Goal: Task Accomplishment & Management: Manage account settings

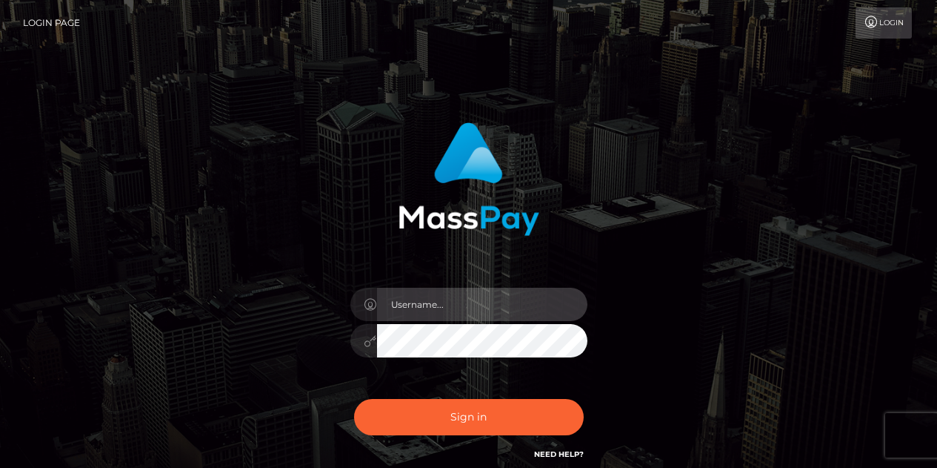
click at [428, 299] on input "text" at bounding box center [482, 304] width 210 height 33
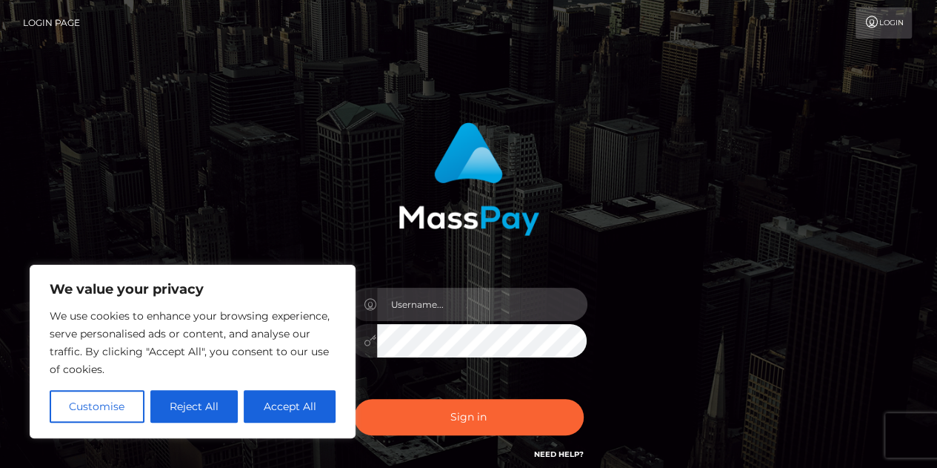
type input "[EMAIL_ADDRESS][DOMAIN_NAME]"
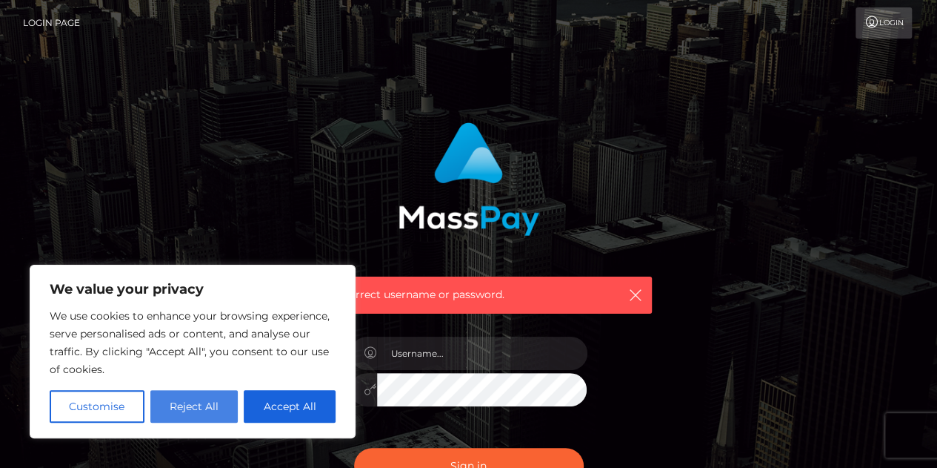
click at [212, 408] on button "Reject All" at bounding box center [194, 406] width 88 height 33
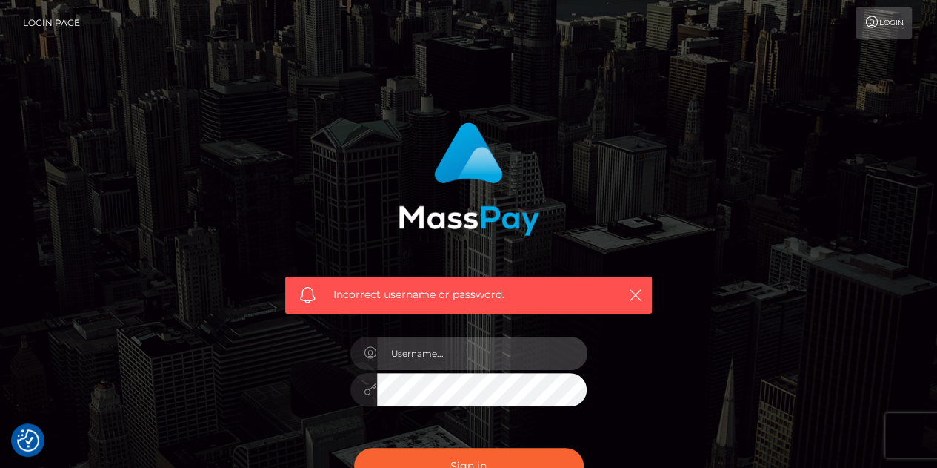
click at [431, 360] on input "text" at bounding box center [482, 352] width 210 height 33
type input "riapompss@gmail.com"
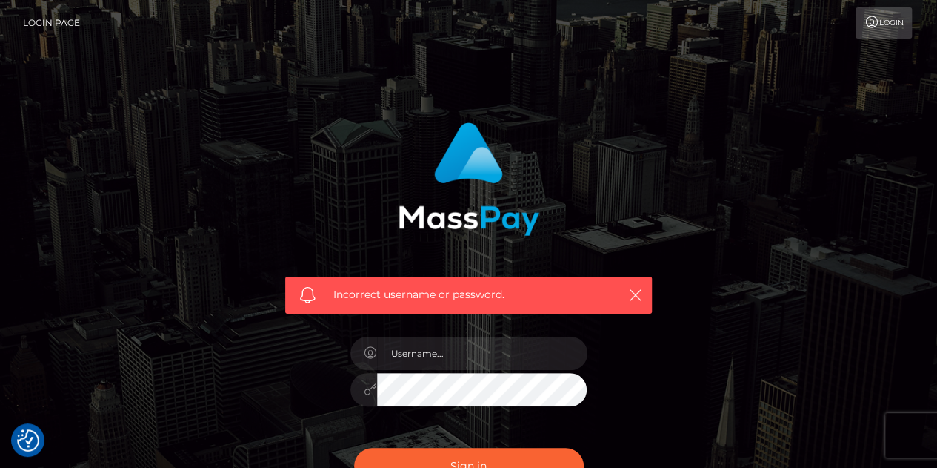
drag, startPoint x: 809, startPoint y: 4, endPoint x: 643, endPoint y: 76, distance: 180.6
click at [643, 76] on div "Incorrect username or password." at bounding box center [468, 324] width 937 height 648
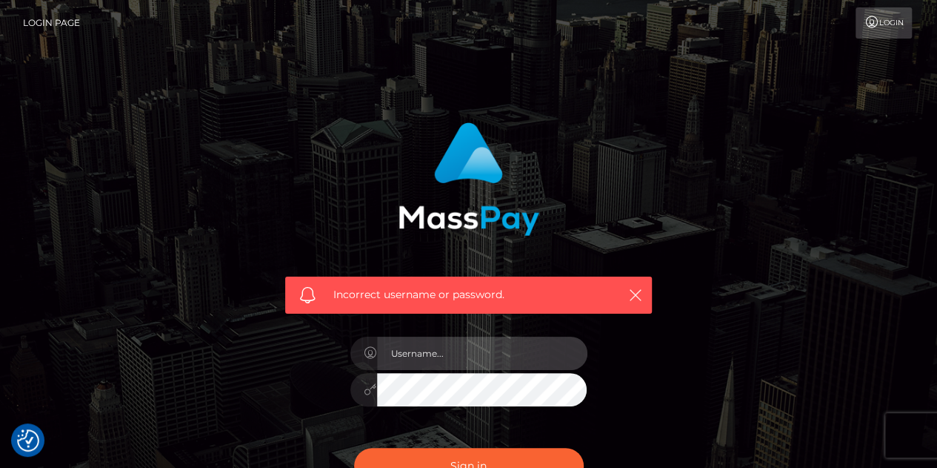
click at [444, 347] on input "text" at bounding box center [482, 352] width 210 height 33
type input "riapompss@gmail.com"
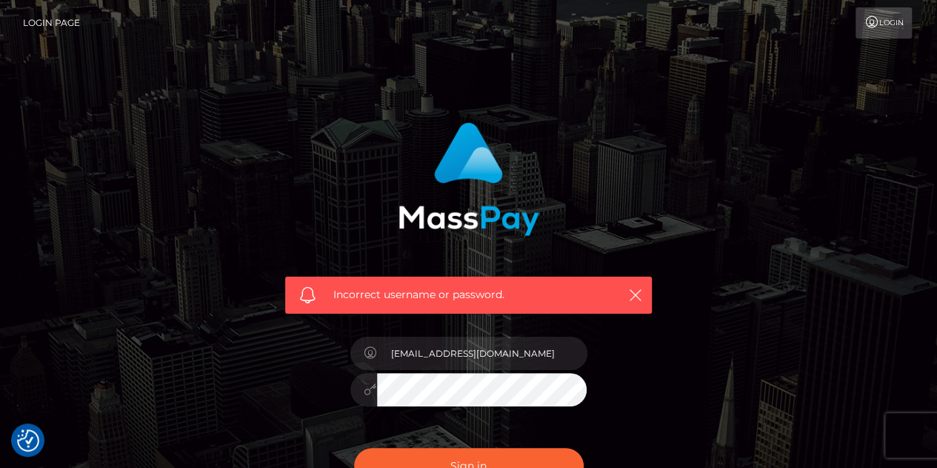
click at [354, 448] on button "Sign in" at bounding box center [469, 466] width 230 height 36
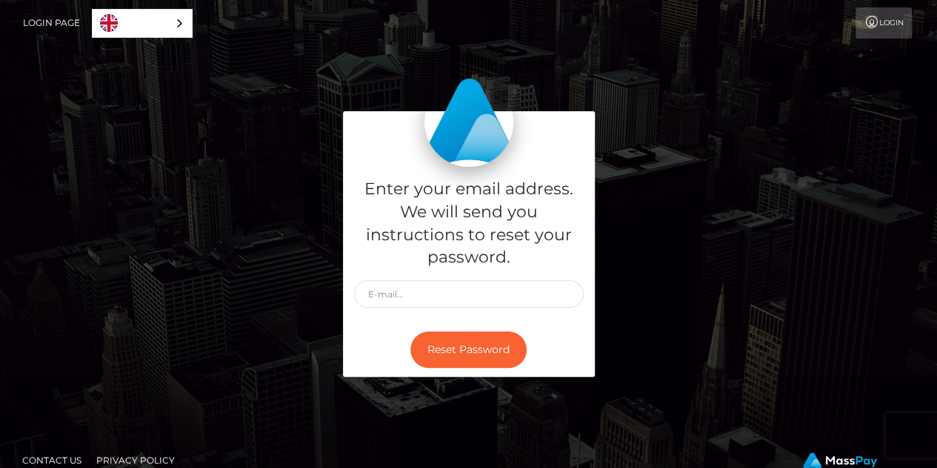
click at [879, 19] on link "Login" at bounding box center [884, 22] width 56 height 31
